Goal: Navigation & Orientation: Find specific page/section

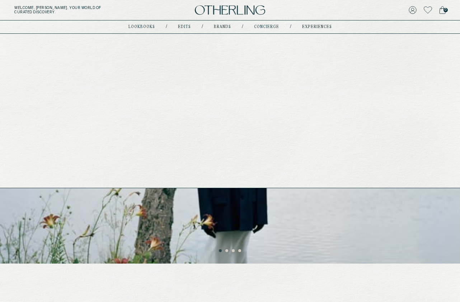
click at [258, 28] on link "concierge" at bounding box center [266, 27] width 25 height 4
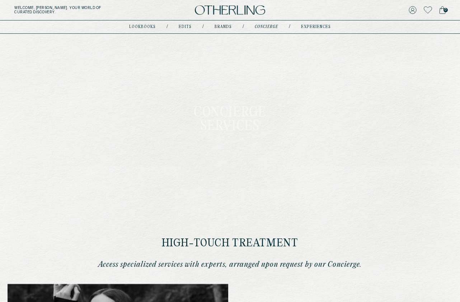
type input "********"
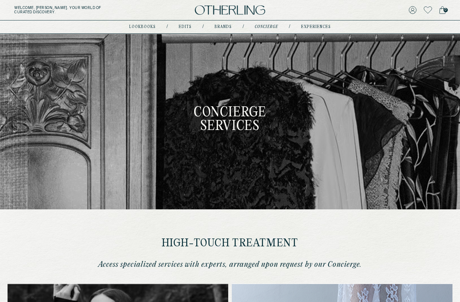
type input "**********"
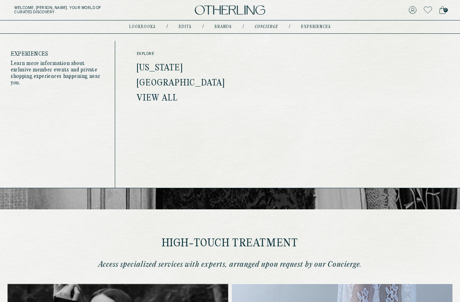
click at [311, 27] on link "experiences" at bounding box center [316, 27] width 30 height 4
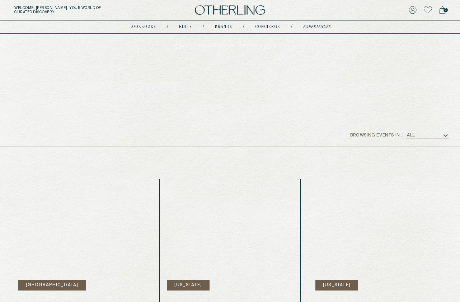
scroll to position [222, 0]
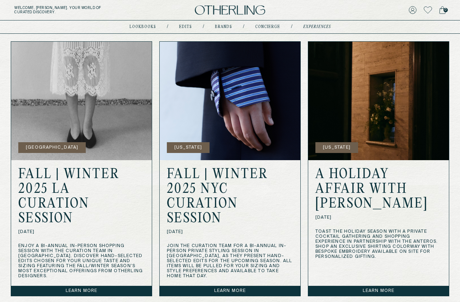
click at [123, 111] on img at bounding box center [81, 101] width 141 height 118
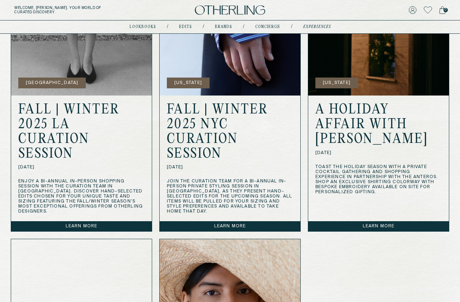
scroll to position [295, 0]
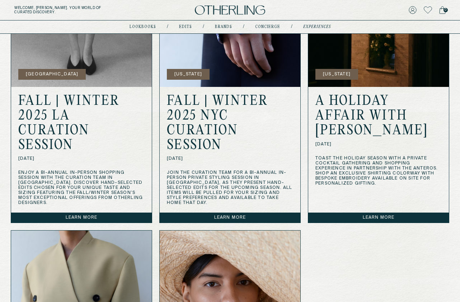
click at [94, 215] on link "Learn more" at bounding box center [81, 218] width 141 height 10
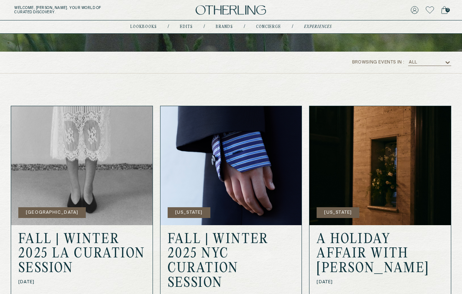
scroll to position [159, 0]
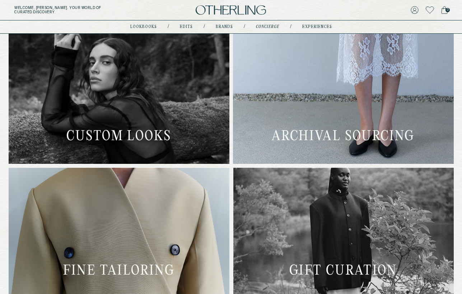
scroll to position [260, 0]
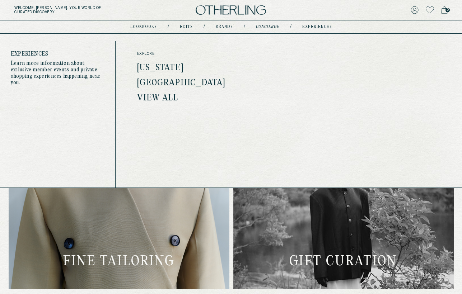
click at [318, 28] on link "experiences" at bounding box center [317, 27] width 30 height 4
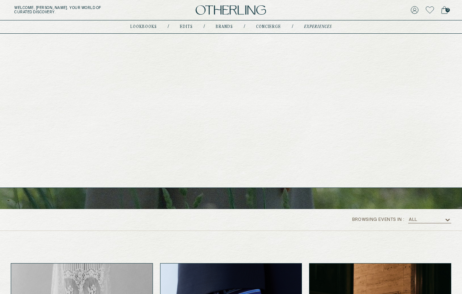
click at [264, 26] on link "concierge" at bounding box center [268, 27] width 25 height 4
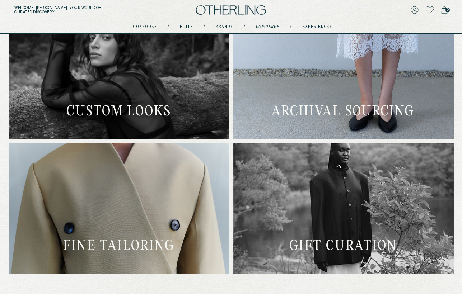
scroll to position [200, 0]
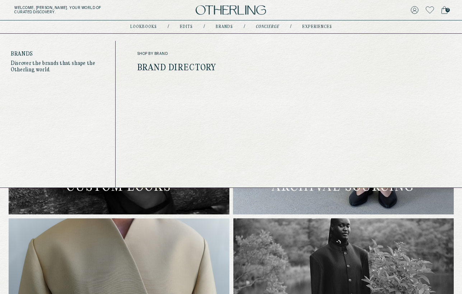
click at [220, 26] on link "Brands" at bounding box center [224, 27] width 17 height 4
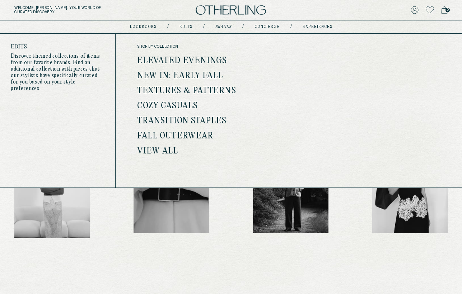
click at [184, 26] on link "Edits" at bounding box center [186, 27] width 13 height 4
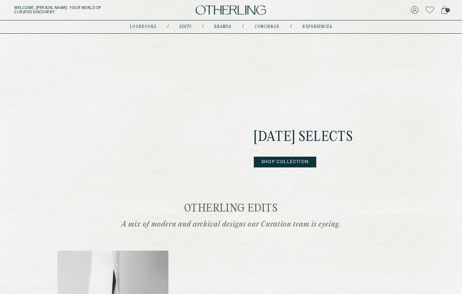
scroll to position [136, 0]
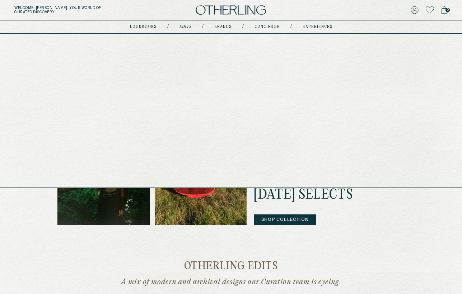
click at [149, 24] on nav "lookbooks / Edits / Brands / concierge / experiences" at bounding box center [231, 27] width 202 height 6
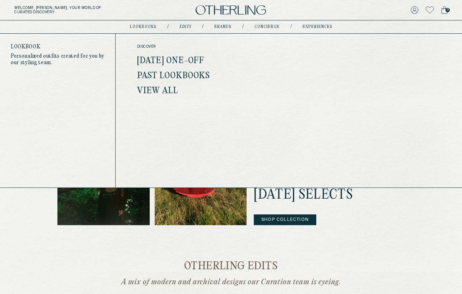
click at [148, 27] on link "lookbooks" at bounding box center [143, 27] width 27 height 4
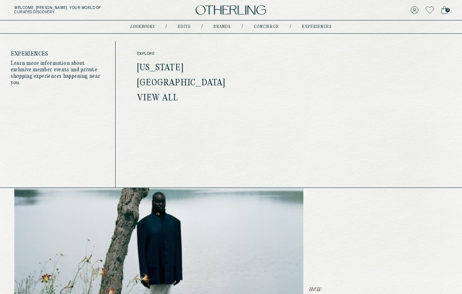
click at [318, 27] on link "experiences" at bounding box center [317, 27] width 30 height 4
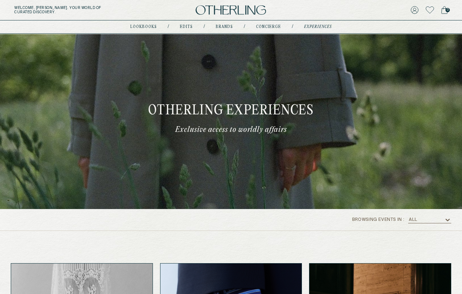
click at [239, 9] on img at bounding box center [231, 10] width 70 height 10
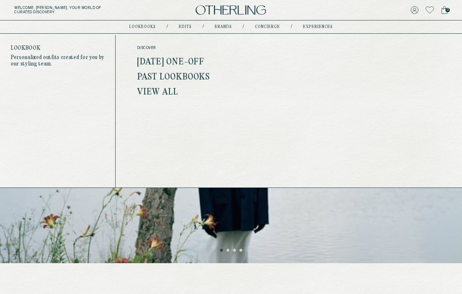
click at [136, 27] on link "lookbooks" at bounding box center [142, 27] width 27 height 4
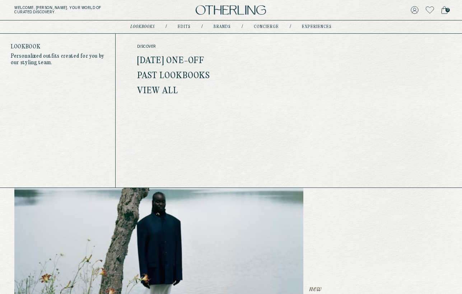
click at [162, 57] on link "[DATE] One-off" at bounding box center [170, 60] width 67 height 9
